Goal: Task Accomplishment & Management: Manage account settings

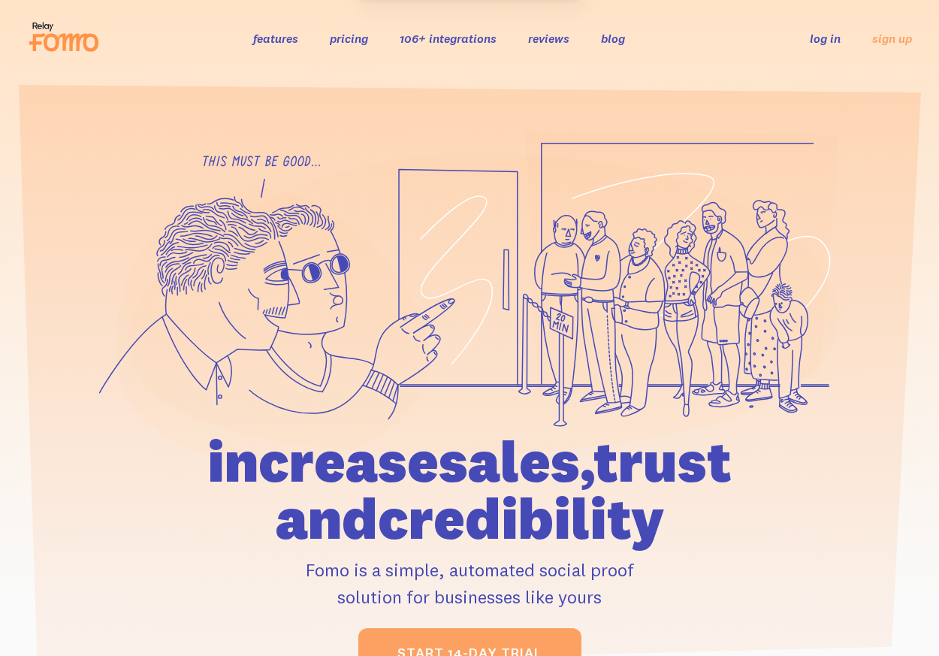
click at [833, 40] on link "log in" at bounding box center [825, 38] width 31 height 15
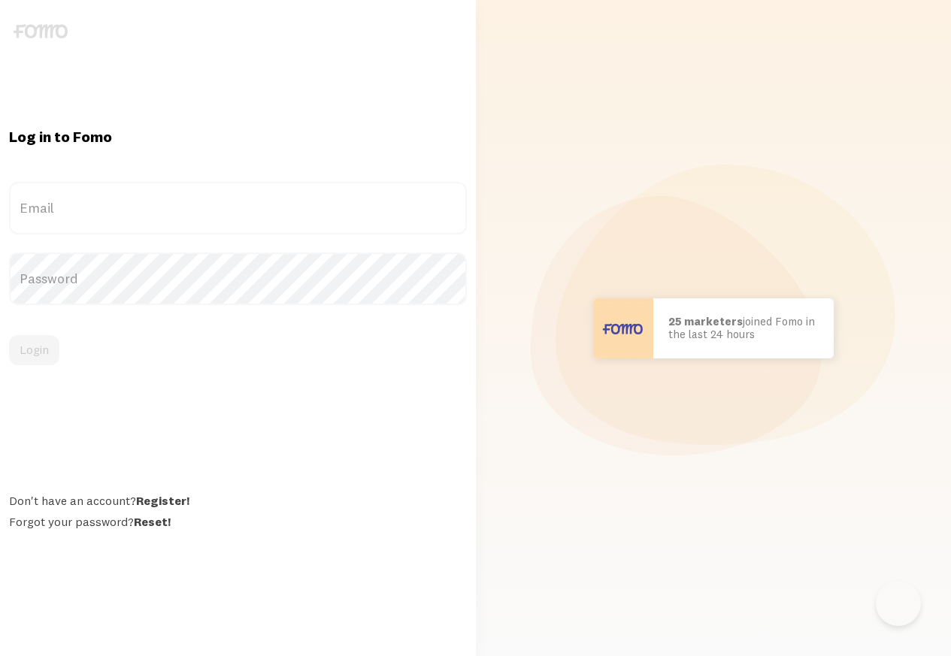
click at [107, 186] on label "Email" at bounding box center [238, 208] width 458 height 53
click at [107, 186] on input "Email" at bounding box center [238, 208] width 458 height 53
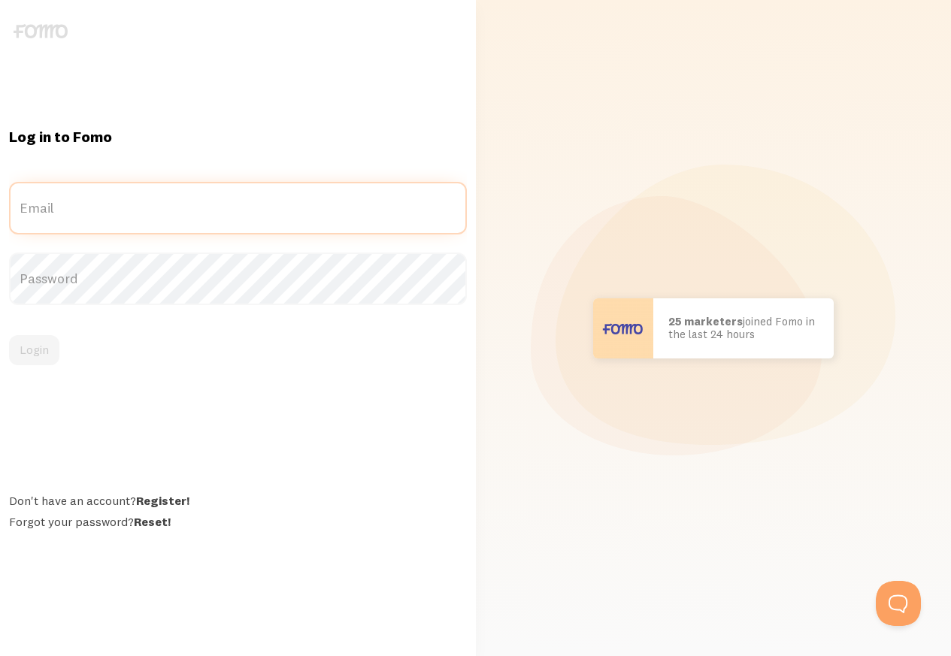
type input "sbrook@lubavitch.com"
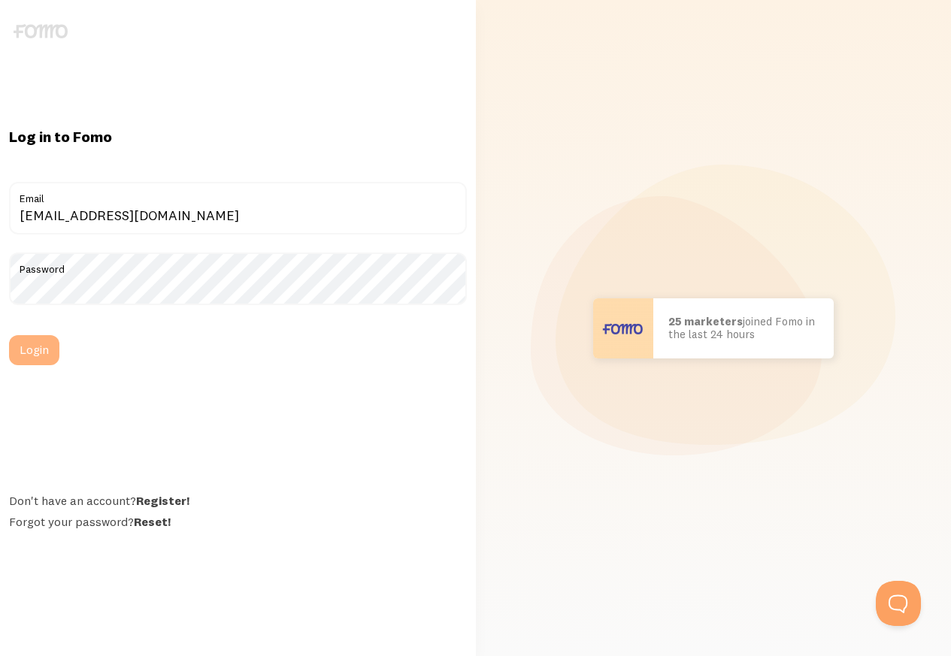
click at [35, 361] on button "Login" at bounding box center [34, 350] width 50 height 30
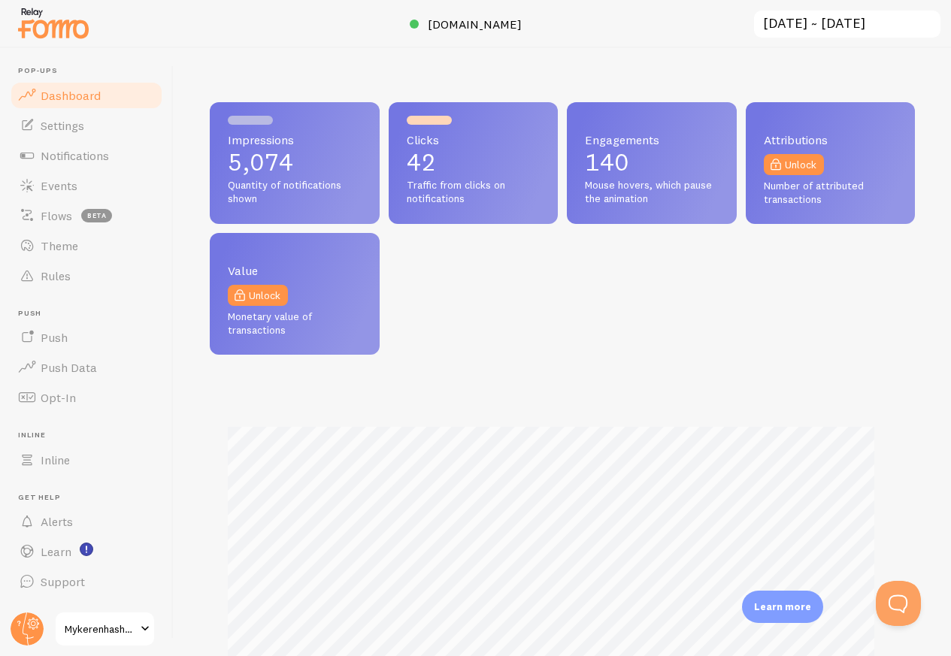
scroll to position [751064, 750765]
click at [80, 132] on span "Settings" at bounding box center [63, 125] width 44 height 15
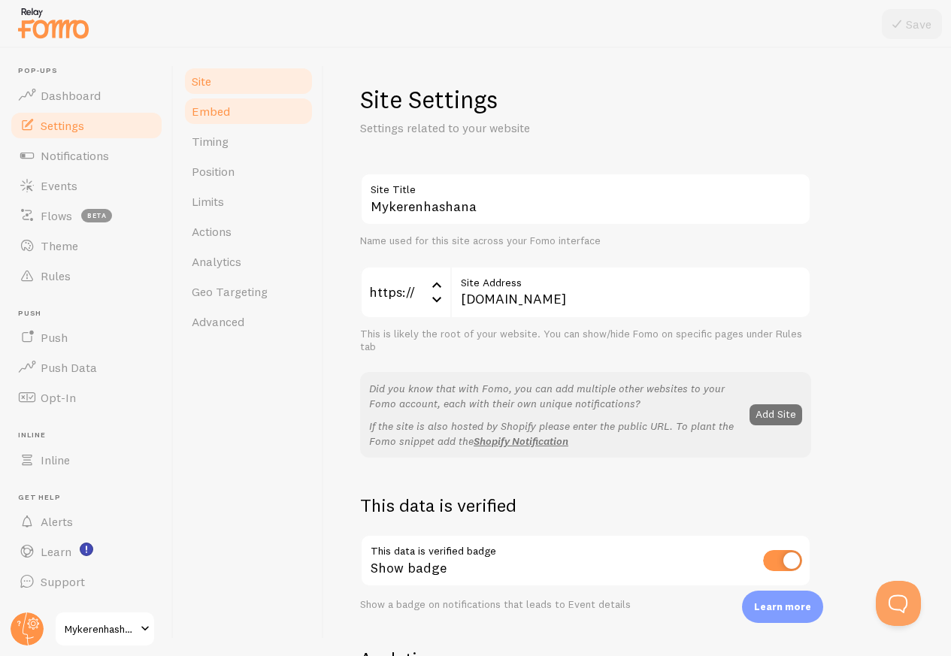
click at [204, 113] on span "Embed" at bounding box center [211, 111] width 38 height 15
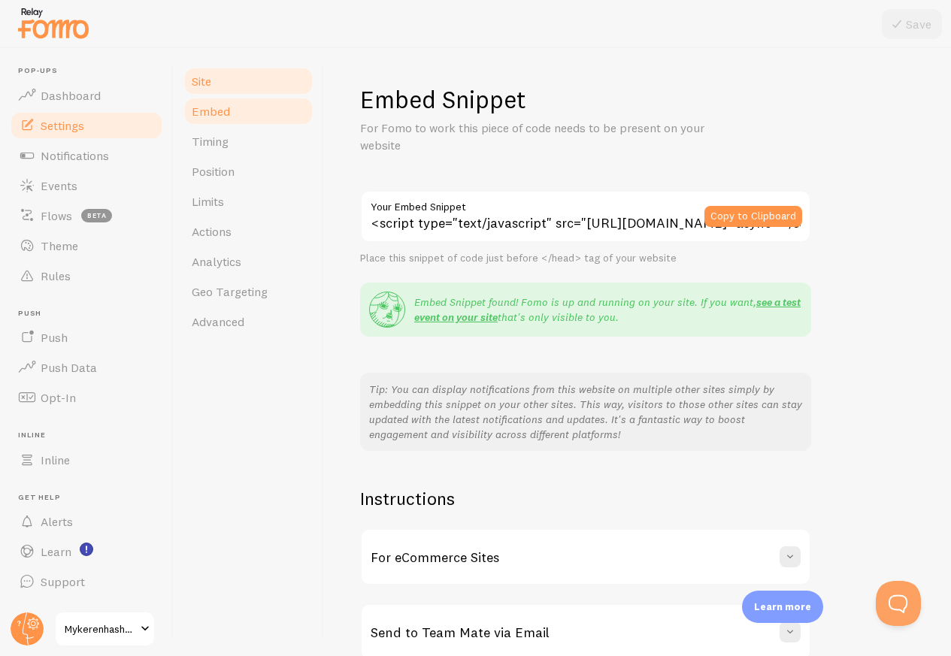
click at [210, 87] on span "Site" at bounding box center [202, 81] width 20 height 15
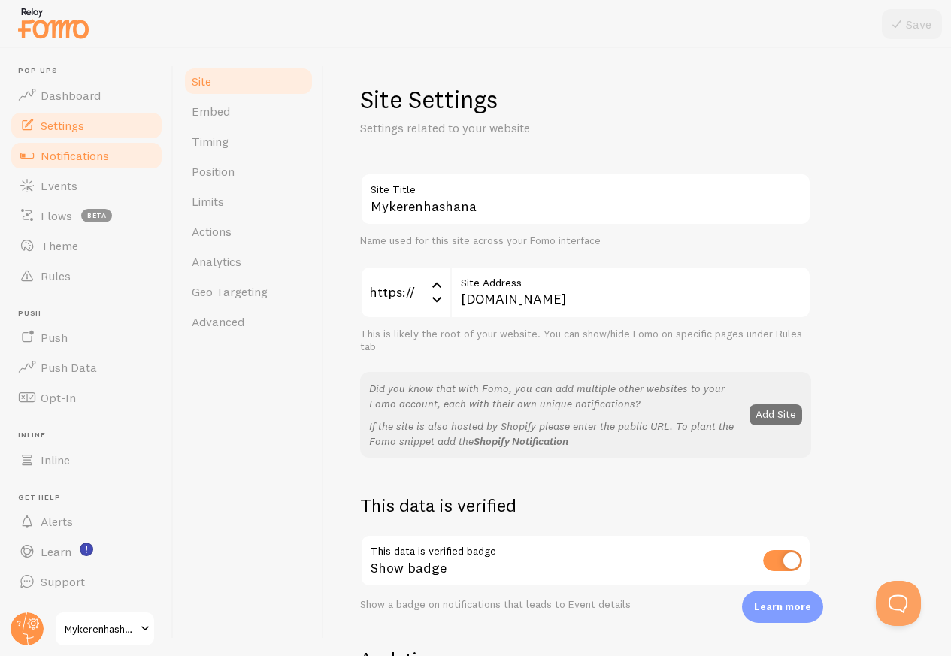
click at [105, 160] on span "Notifications" at bounding box center [75, 155] width 68 height 15
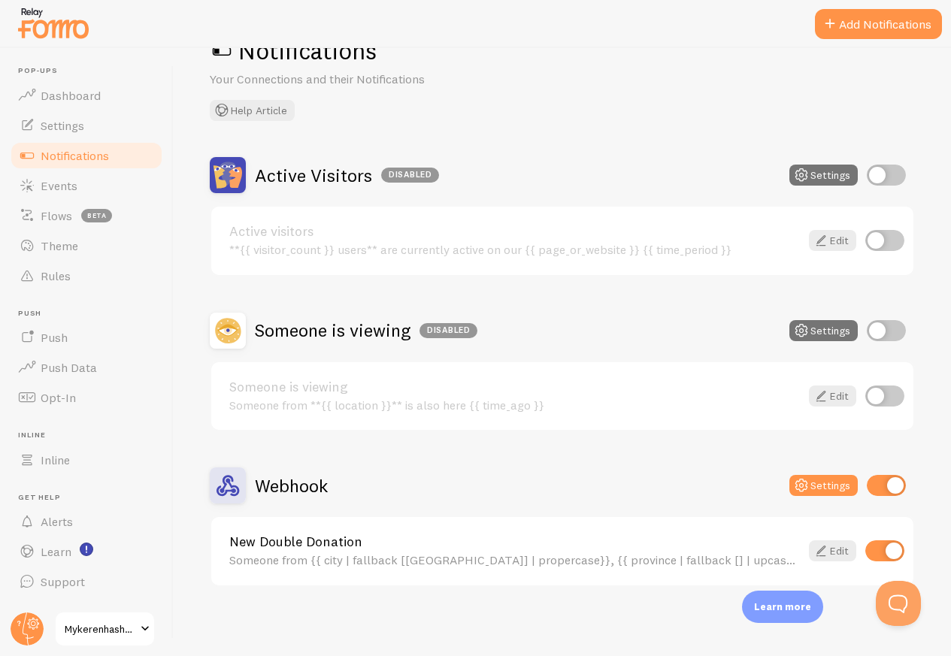
scroll to position [52, 0]
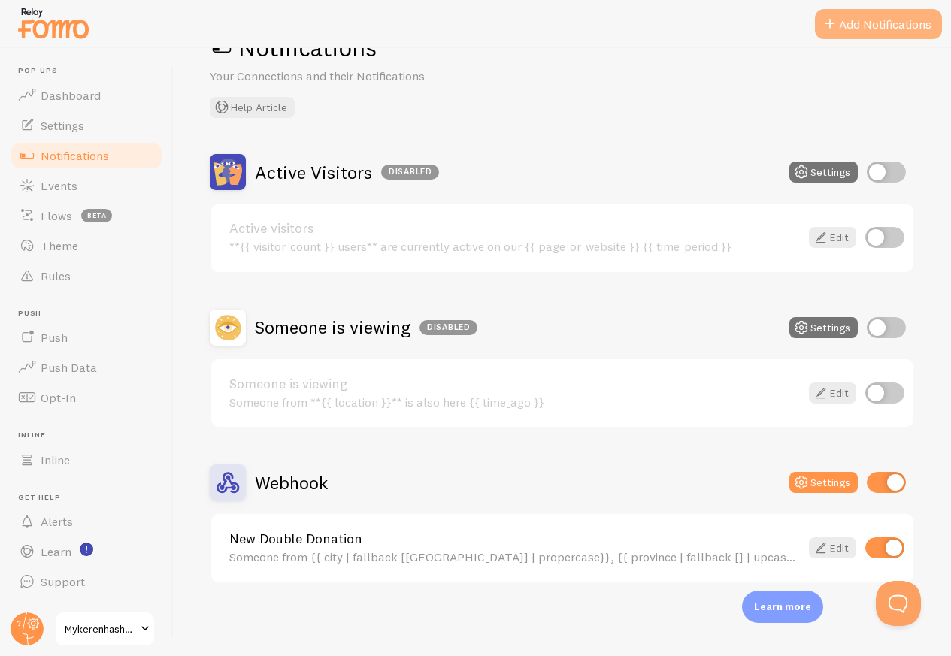
click at [867, 31] on button "Add Notifications" at bounding box center [878, 24] width 127 height 30
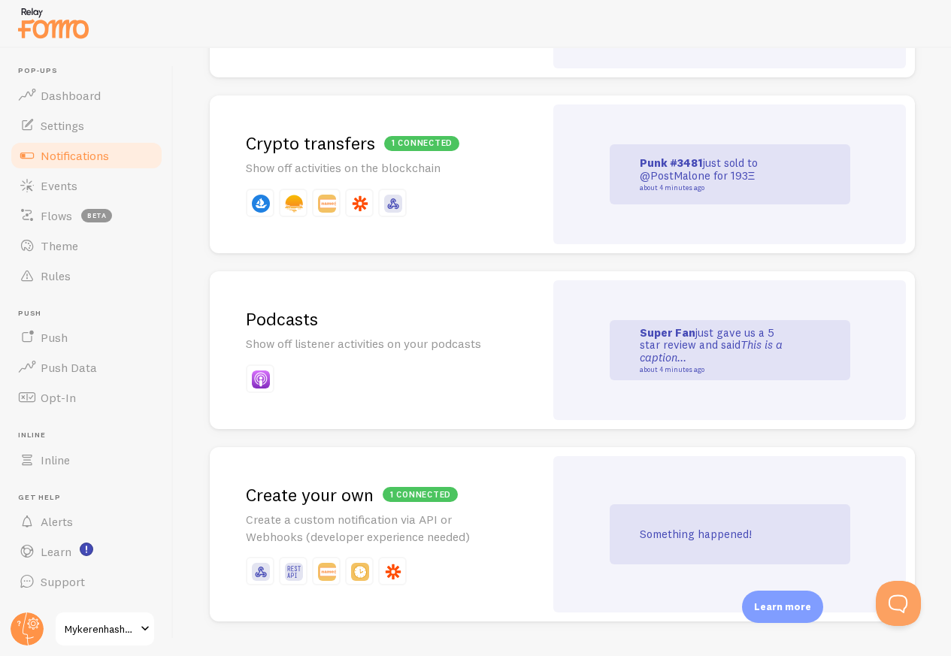
scroll to position [3300, 0]
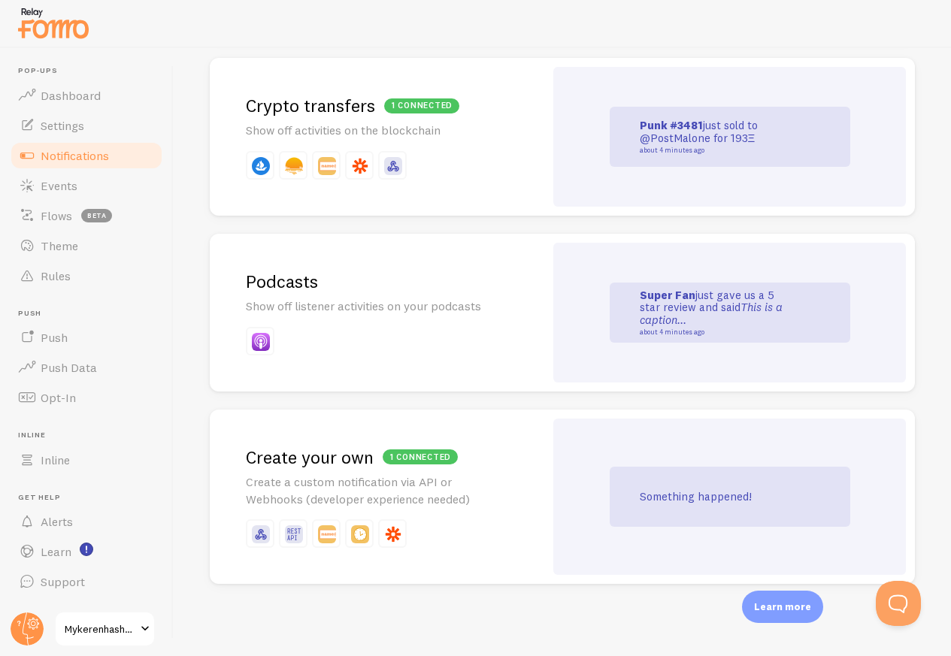
click at [626, 492] on div "Something happened!" at bounding box center [729, 497] width 240 height 60
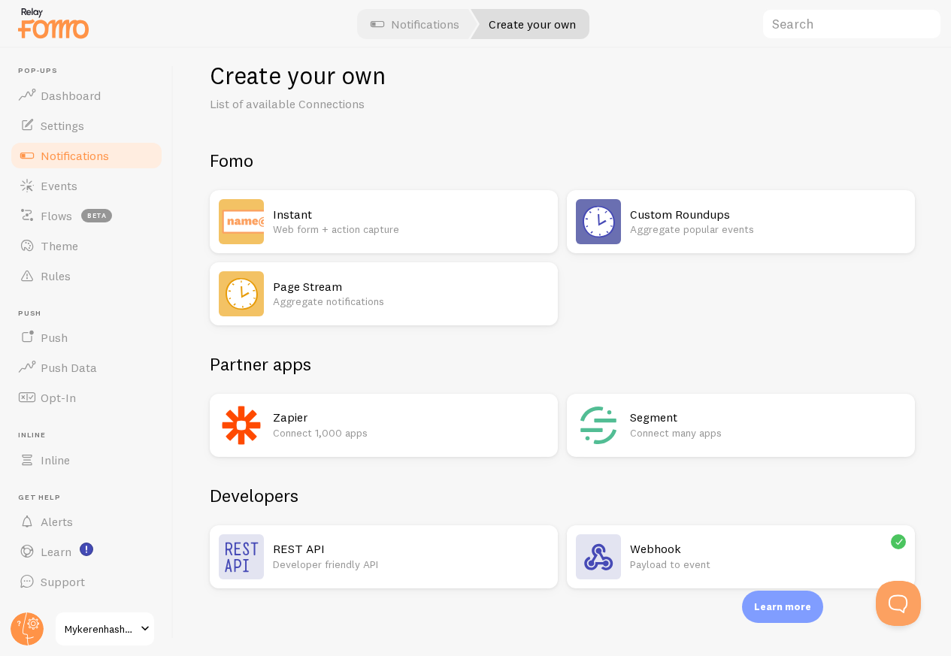
scroll to position [29, 0]
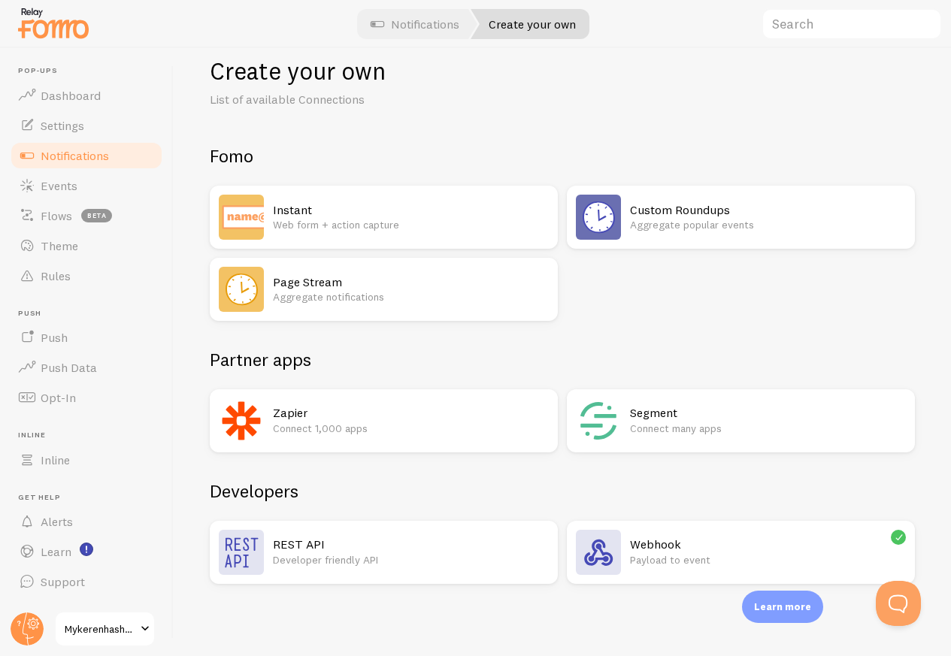
click at [638, 545] on h2 "Webhook" at bounding box center [768, 545] width 276 height 16
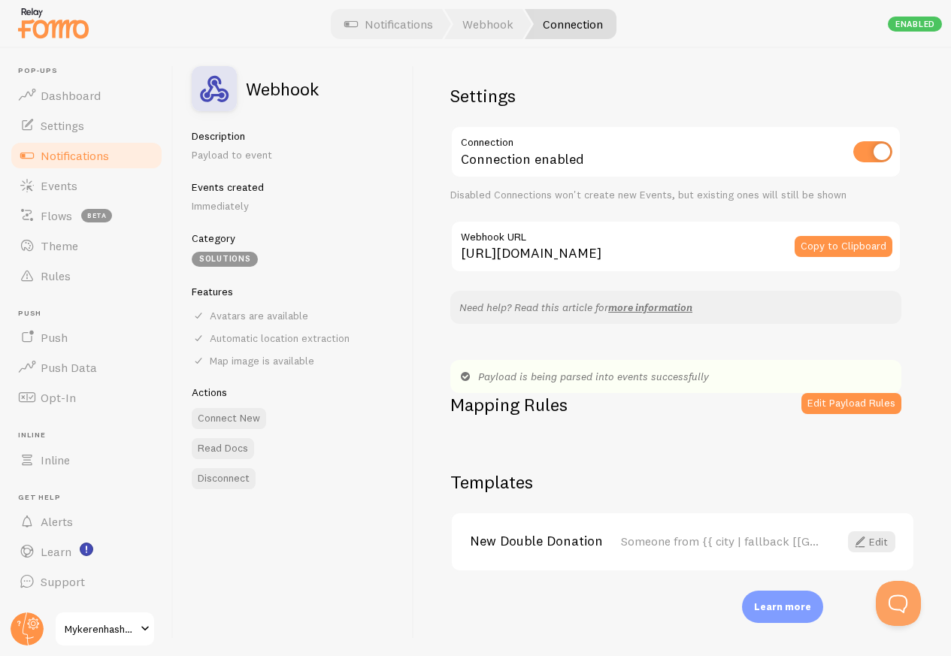
click at [694, 534] on div "Someone from {{ city | fallback [[GEOGRAPHIC_DATA]] | propercase}}, {{ province…" at bounding box center [721, 541] width 200 height 14
click at [881, 541] on link "Edit" at bounding box center [871, 541] width 47 height 21
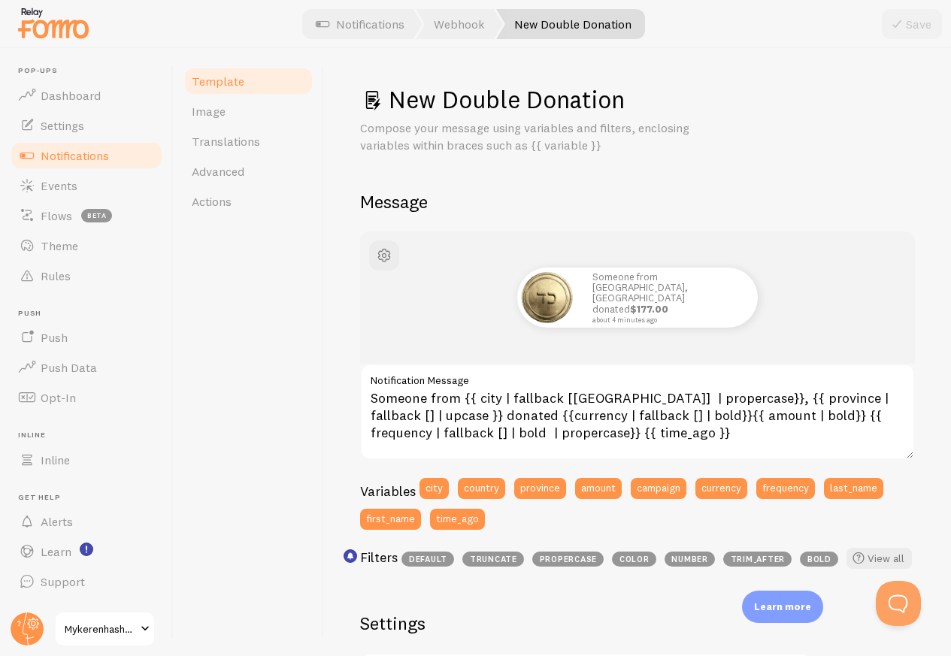
click at [225, 83] on span "Template" at bounding box center [218, 81] width 53 height 15
click at [463, 22] on link "Webhook" at bounding box center [459, 24] width 87 height 30
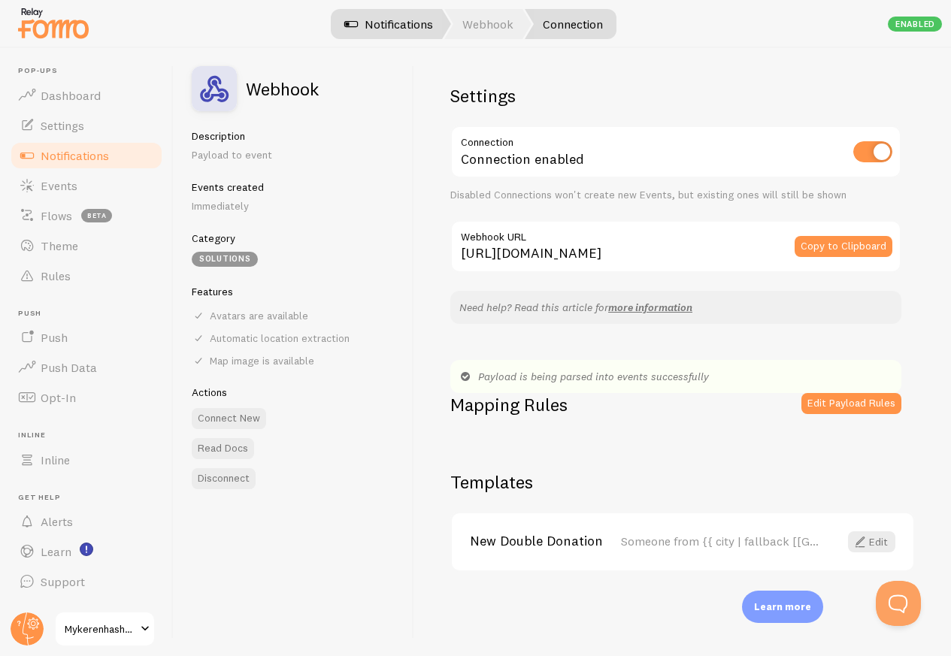
click at [407, 27] on link "Notifications" at bounding box center [388, 24] width 125 height 30
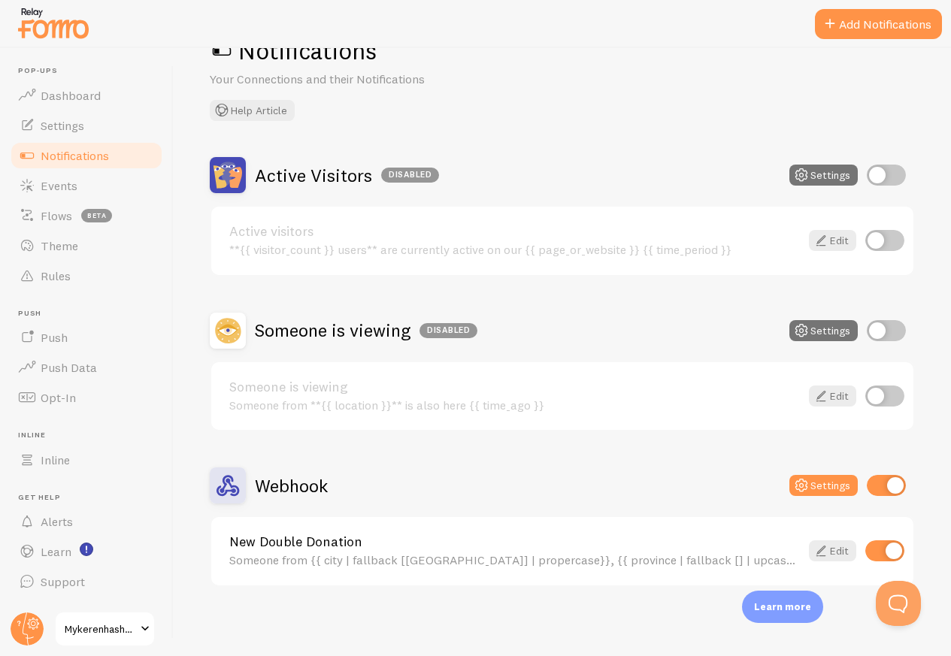
scroll to position [52, 0]
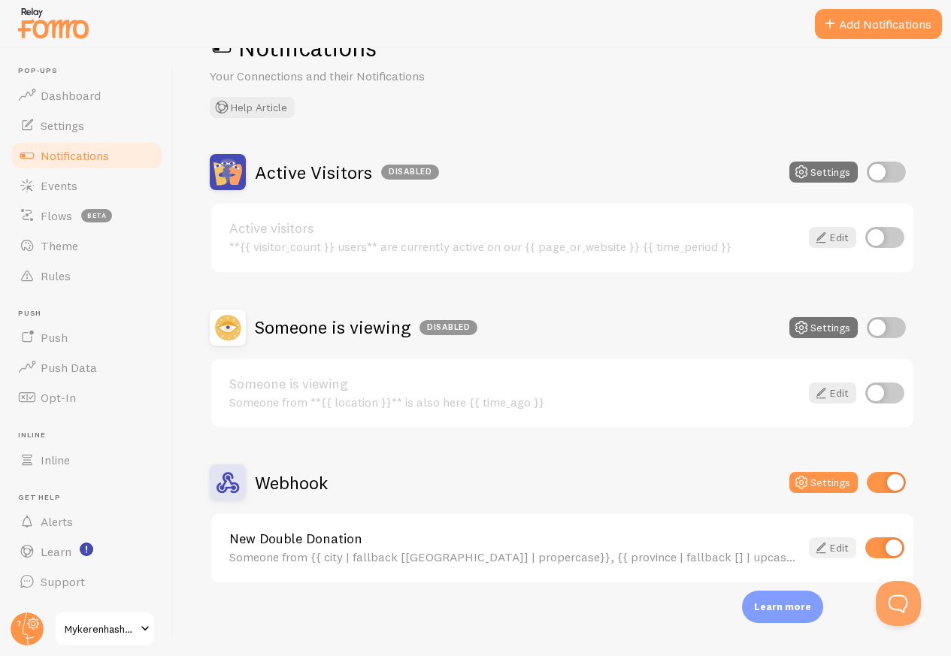
click at [812, 548] on icon at bounding box center [821, 548] width 18 height 18
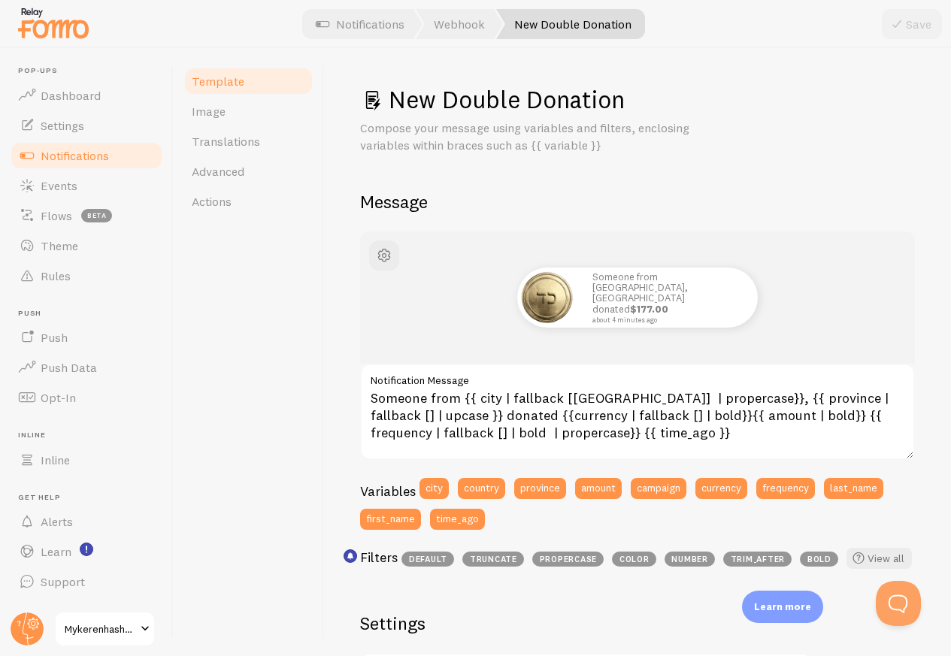
click at [242, 85] on link "Template" at bounding box center [249, 81] width 132 height 30
click at [122, 146] on link "Notifications" at bounding box center [86, 156] width 155 height 30
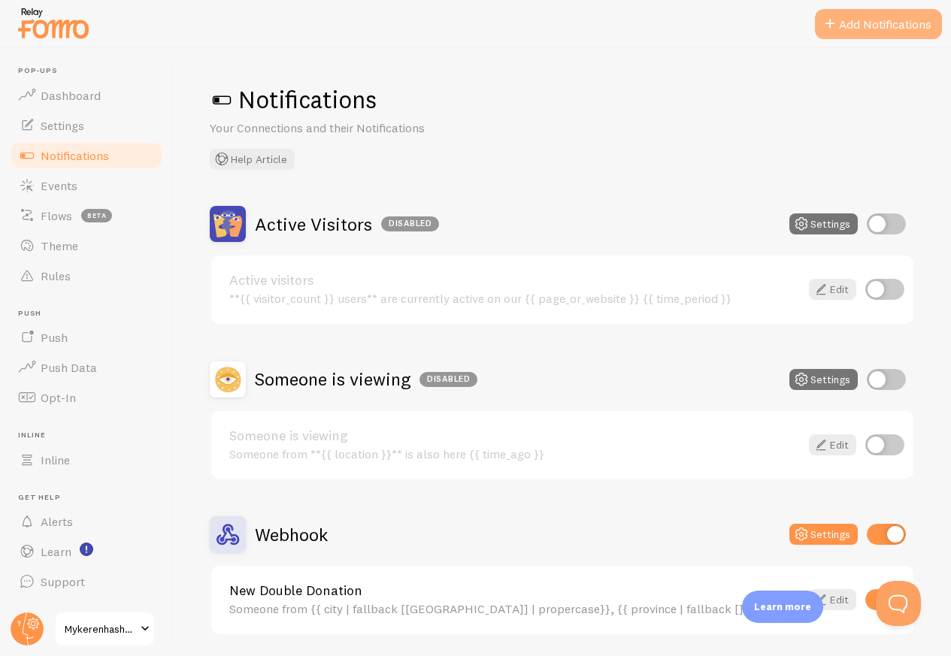
click at [825, 29] on span at bounding box center [830, 24] width 18 height 18
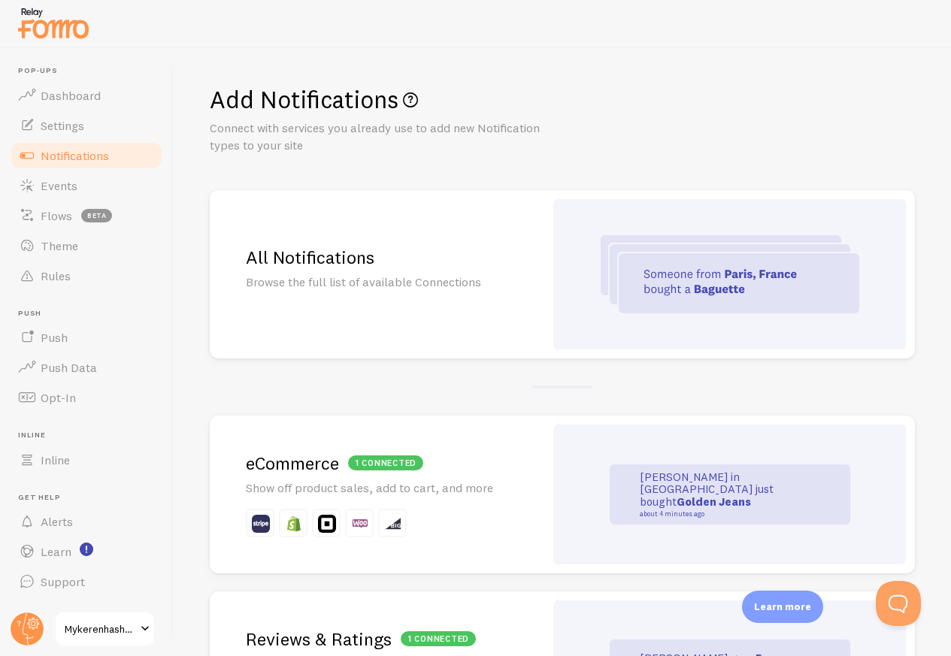
click at [606, 267] on img at bounding box center [729, 274] width 259 height 78
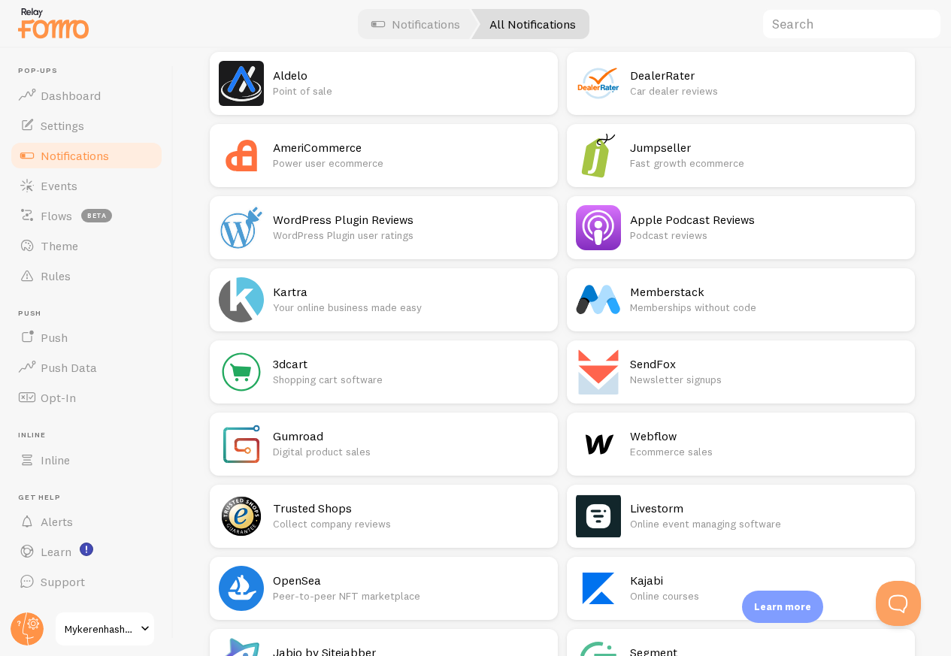
scroll to position [3636, 0]
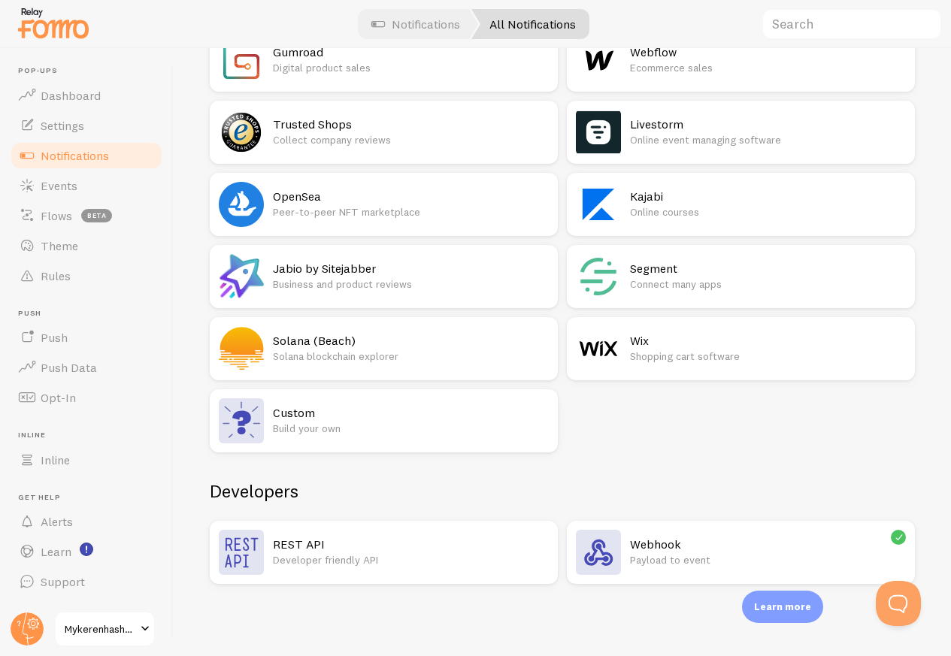
click at [688, 554] on p "Payload to event" at bounding box center [768, 559] width 276 height 15
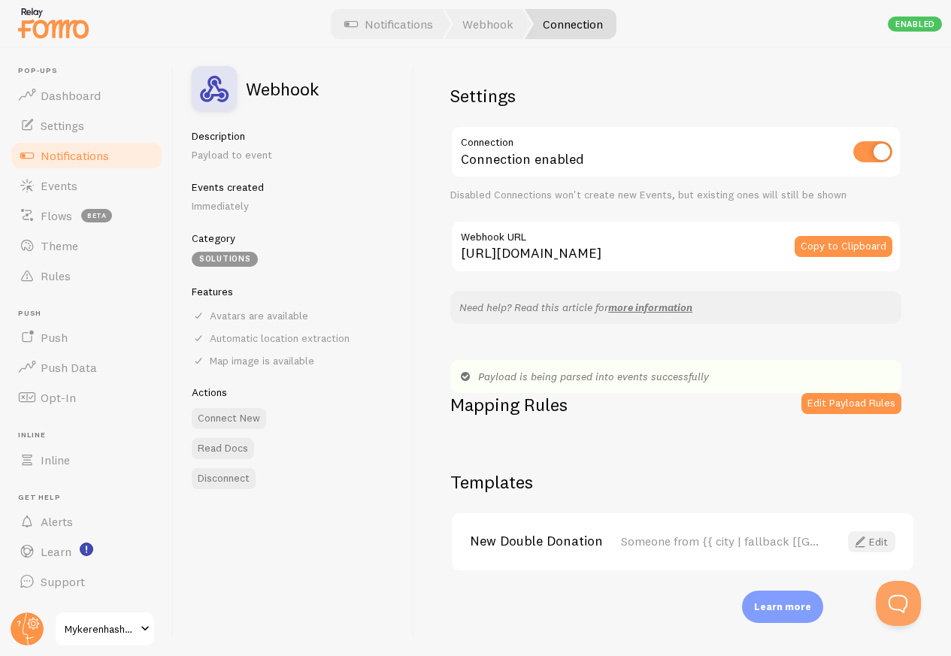
click at [878, 542] on link "Edit" at bounding box center [871, 541] width 47 height 21
